Goal: Navigation & Orientation: Find specific page/section

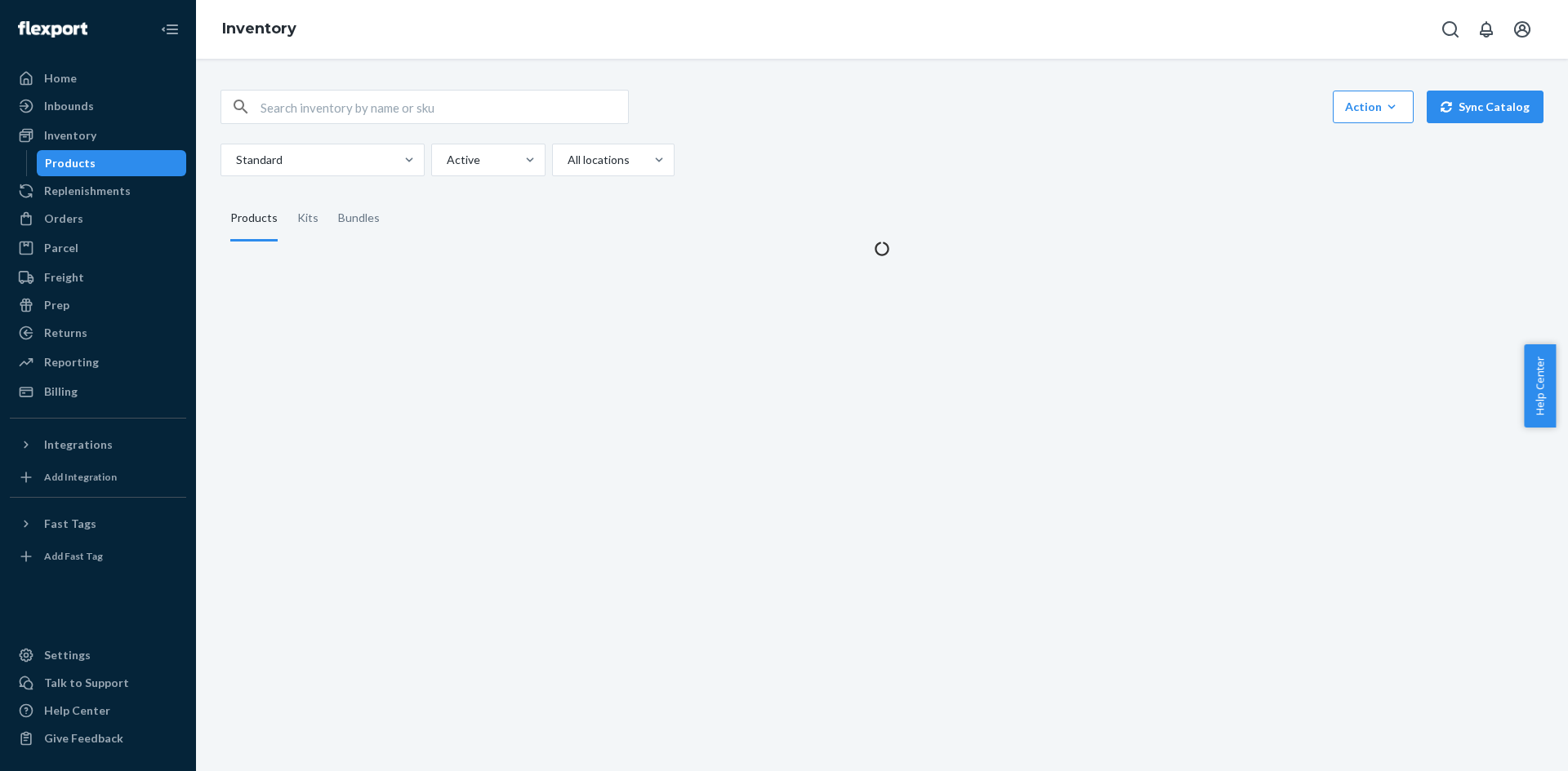
click at [794, 122] on div "Action Create product Create kit or bundle Bulk create products Bulk update pro…" at bounding box center [882, 106] width 1323 height 35
click at [1524, 16] on button "Open account menu" at bounding box center [1521, 29] width 33 height 33
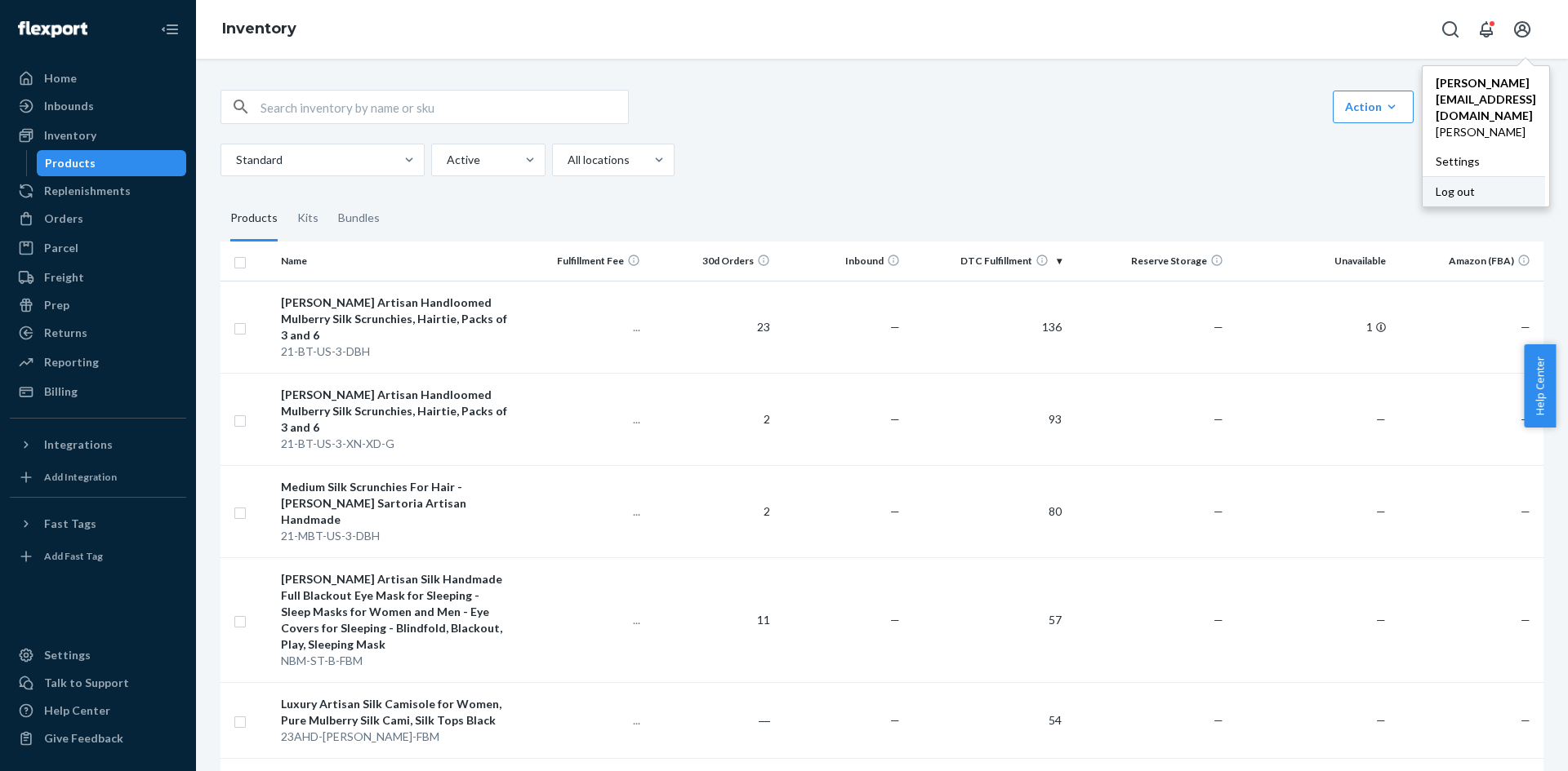
click at [1478, 176] on div "Log out" at bounding box center [1483, 191] width 122 height 30
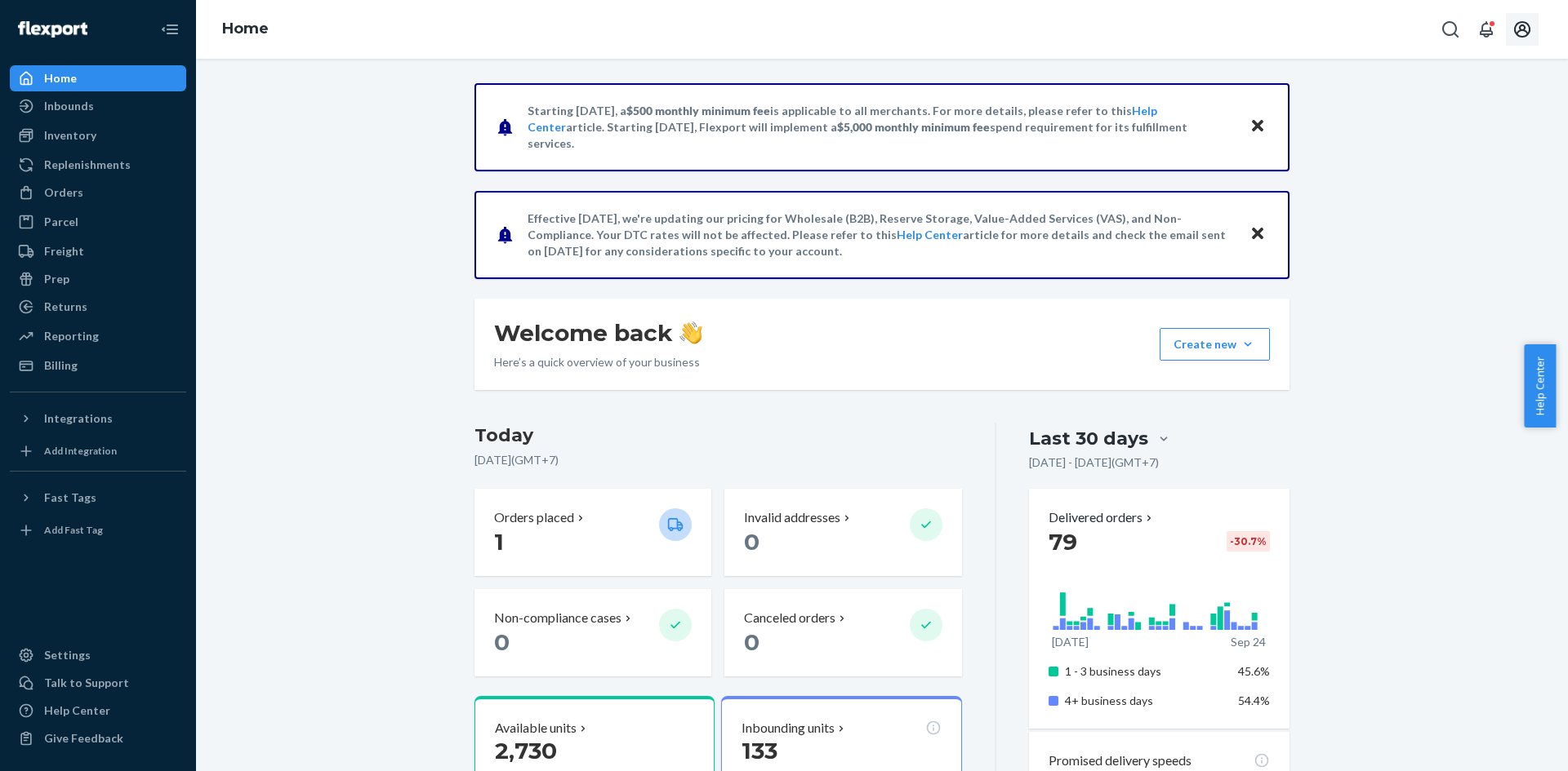
click at [1524, 27] on icon "Open account menu" at bounding box center [1521, 29] width 16 height 16
